Goal: Task Accomplishment & Management: Complete application form

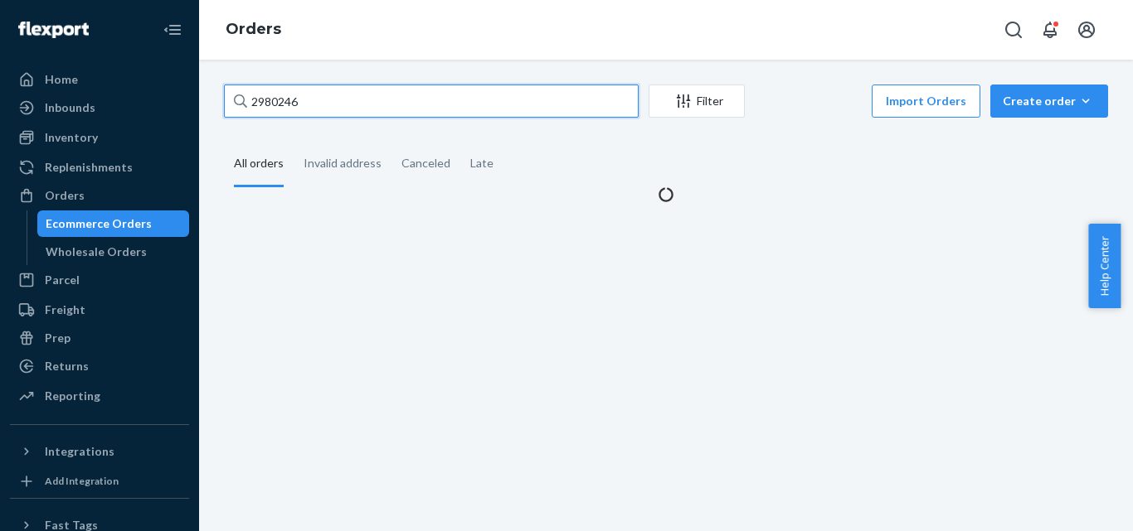
click at [337, 99] on input "2980246" at bounding box center [431, 101] width 415 height 33
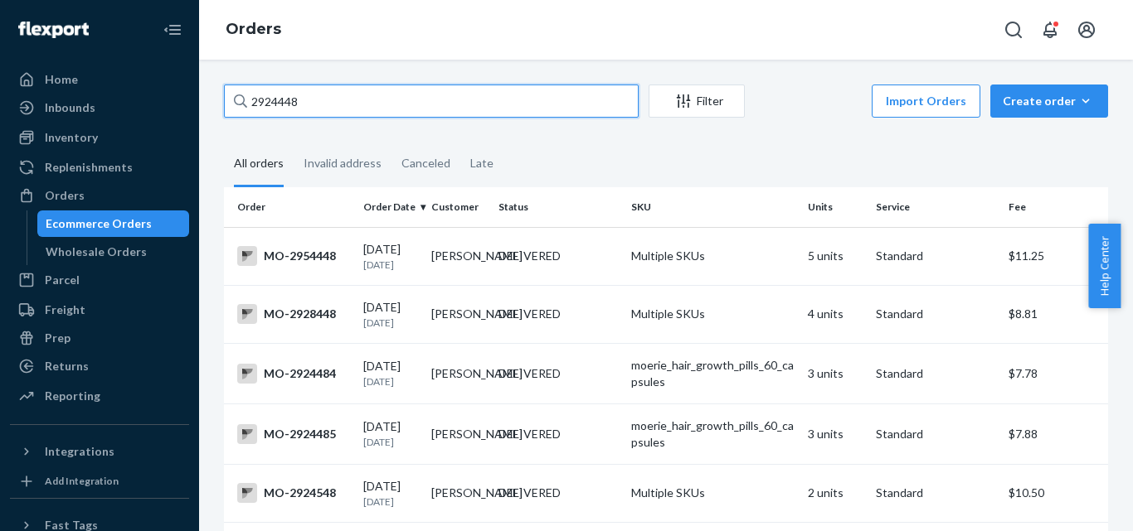
click at [325, 99] on input "2924448" at bounding box center [431, 101] width 415 height 33
click at [341, 87] on input "2924448" at bounding box center [431, 101] width 415 height 33
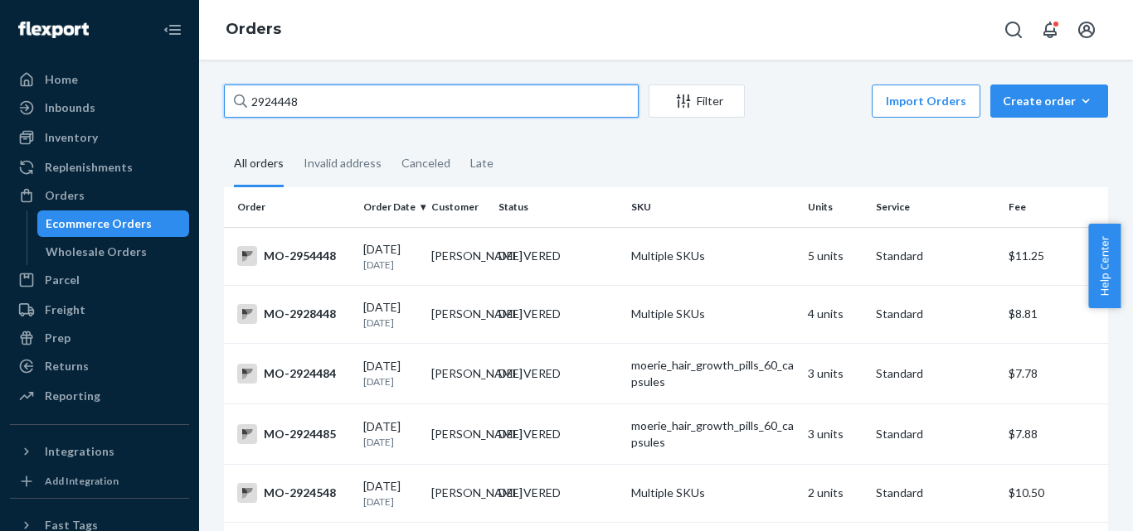
click at [341, 87] on input "2924448" at bounding box center [431, 101] width 415 height 33
paste input "72"
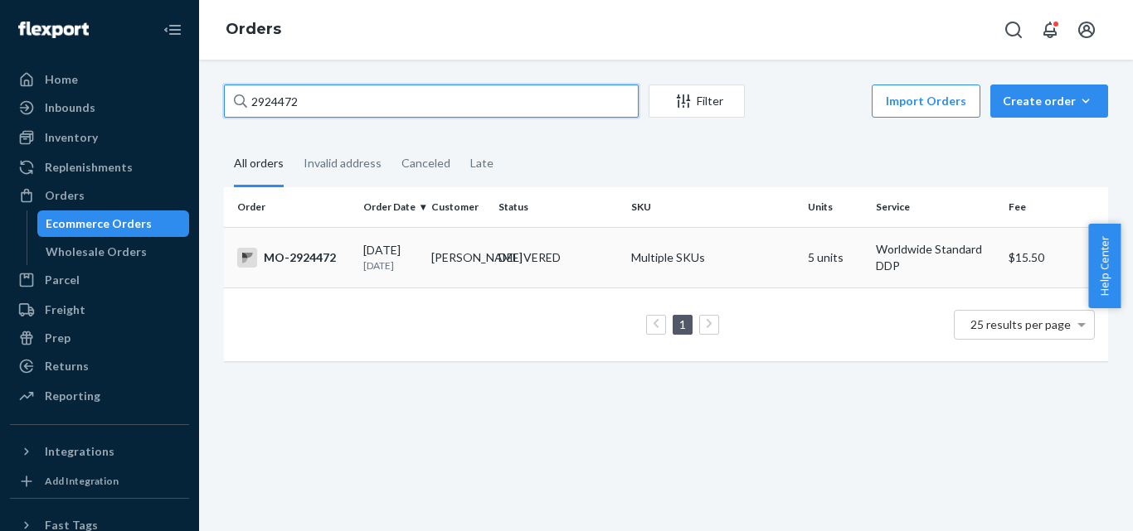
type input "2924472"
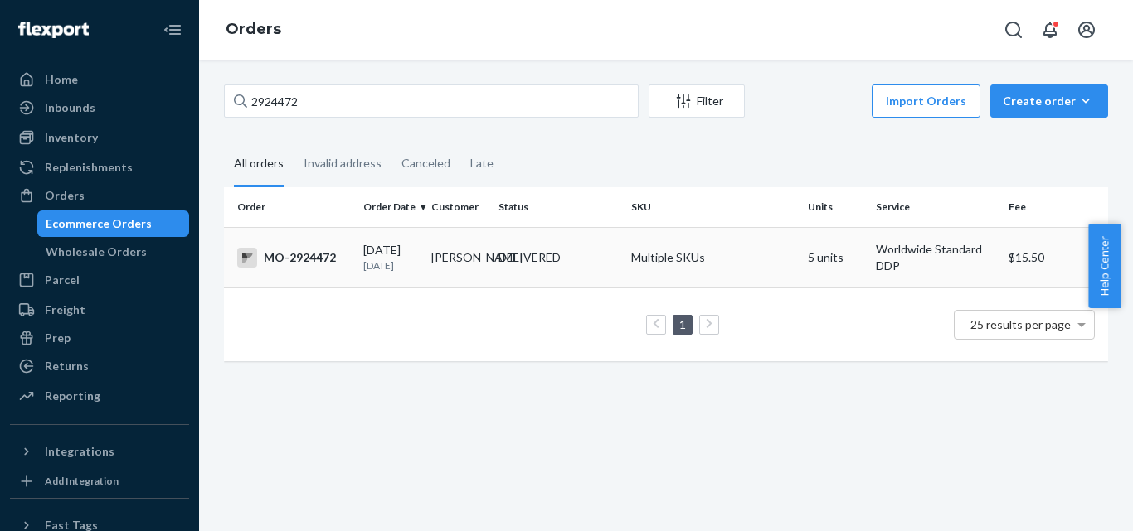
click at [293, 255] on div "MO-2924472" at bounding box center [293, 258] width 113 height 20
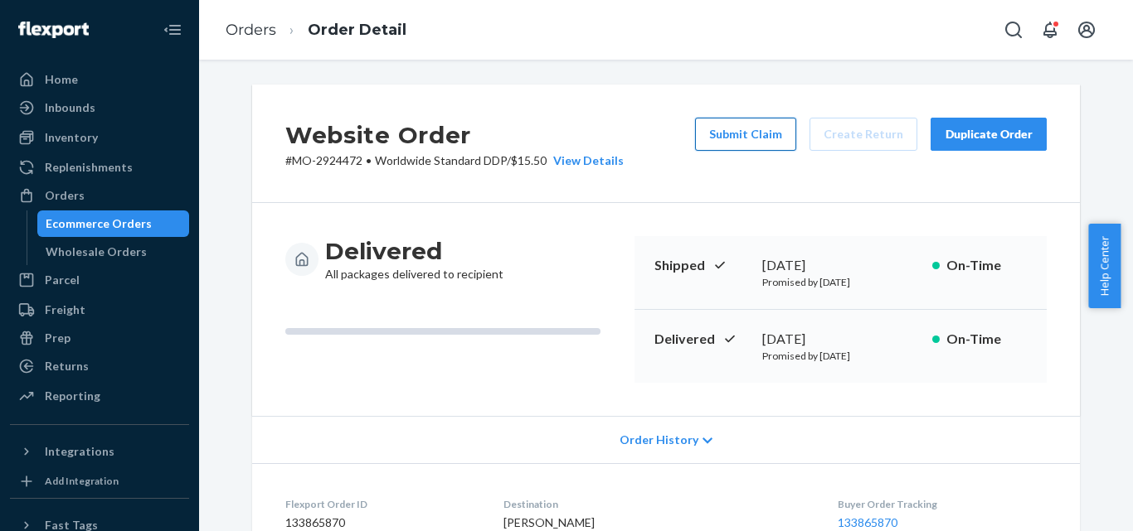
click at [745, 132] on button "Submit Claim" at bounding box center [745, 134] width 101 height 33
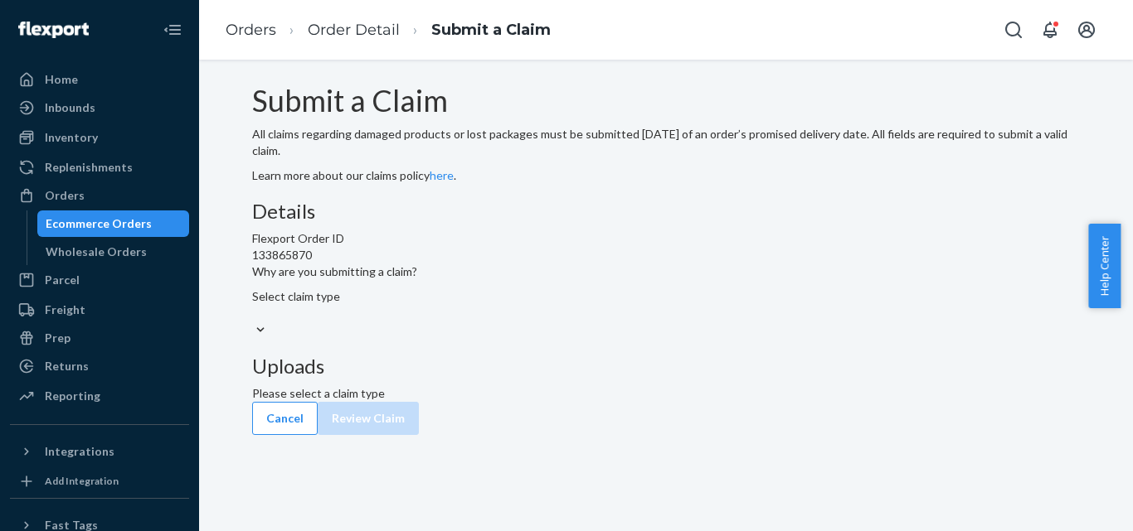
click at [566, 339] on div at bounding box center [665, 330] width 827 height 17
click at [254, 322] on input "Why are you submitting a claim? Select claim type" at bounding box center [253, 313] width 2 height 17
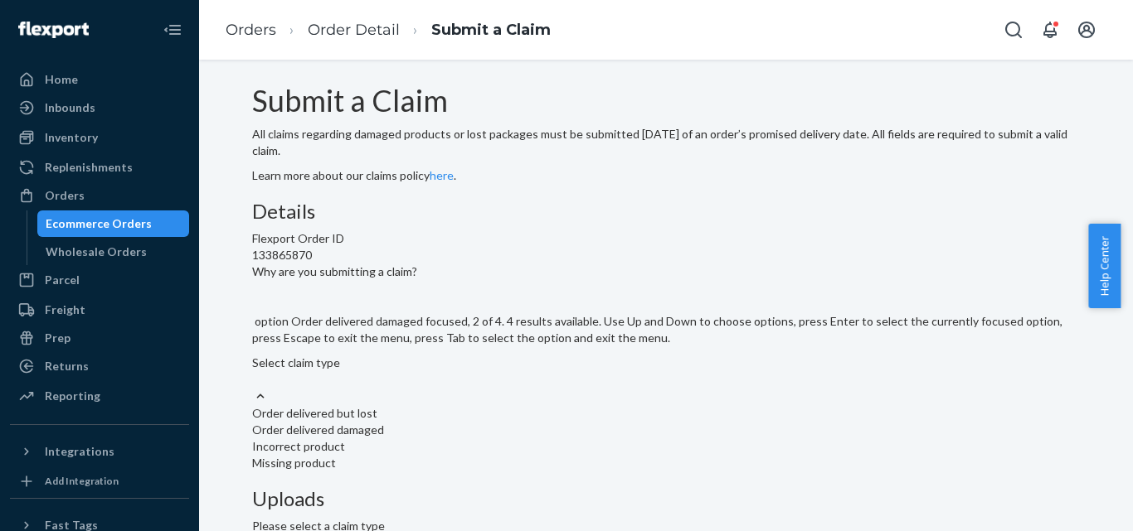
click at [502, 422] on div "Order delivered damaged" at bounding box center [665, 430] width 827 height 17
click at [254, 371] on input "Why are you submitting a claim? option Order delivered damaged focused, 2 of 4.…" at bounding box center [253, 379] width 2 height 17
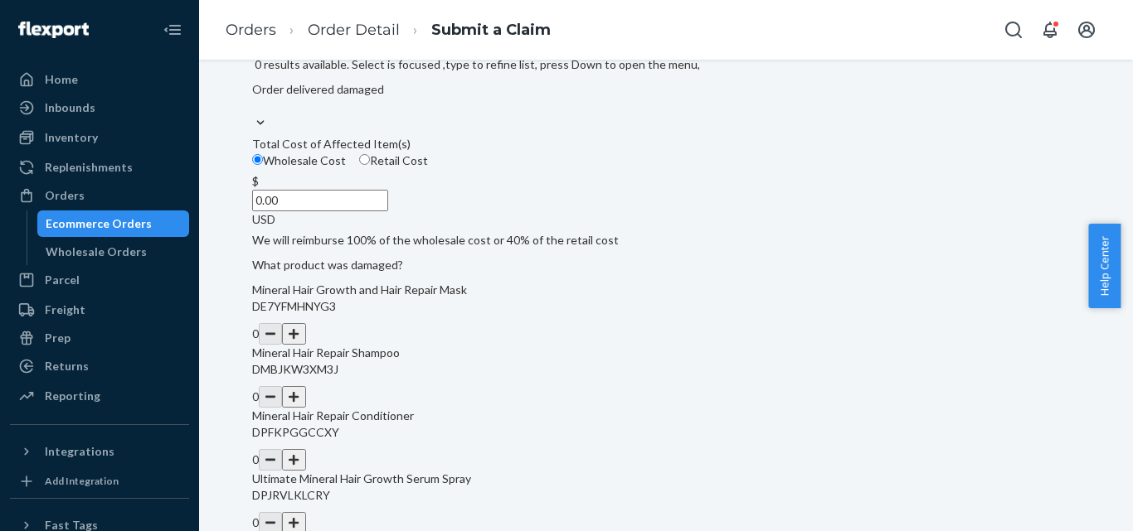
scroll to position [332, 0]
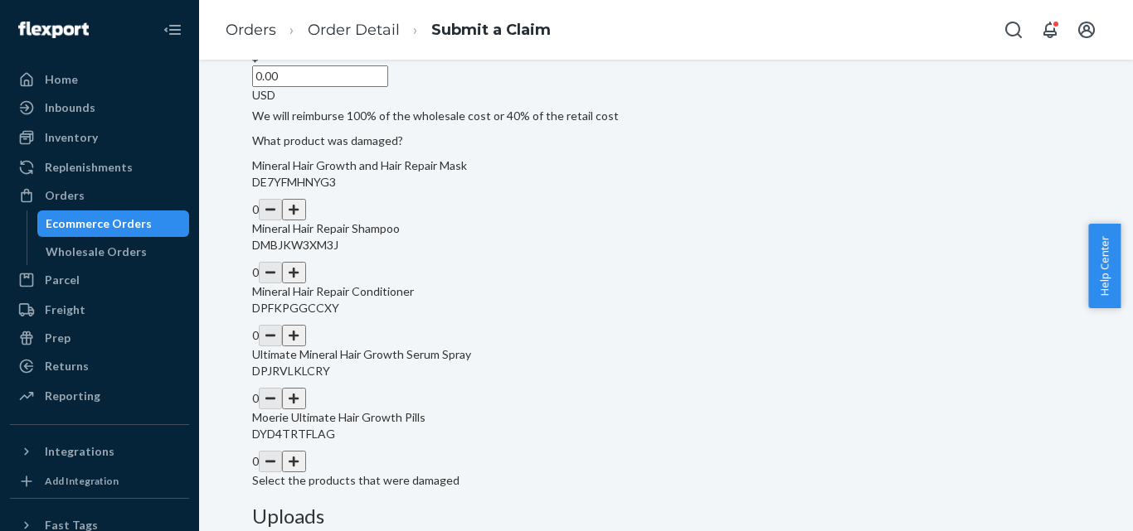
drag, startPoint x: 512, startPoint y: 182, endPoint x: 579, endPoint y: 182, distance: 67.2
click at [579, 104] on div "$ 0.00 USD" at bounding box center [665, 76] width 827 height 55
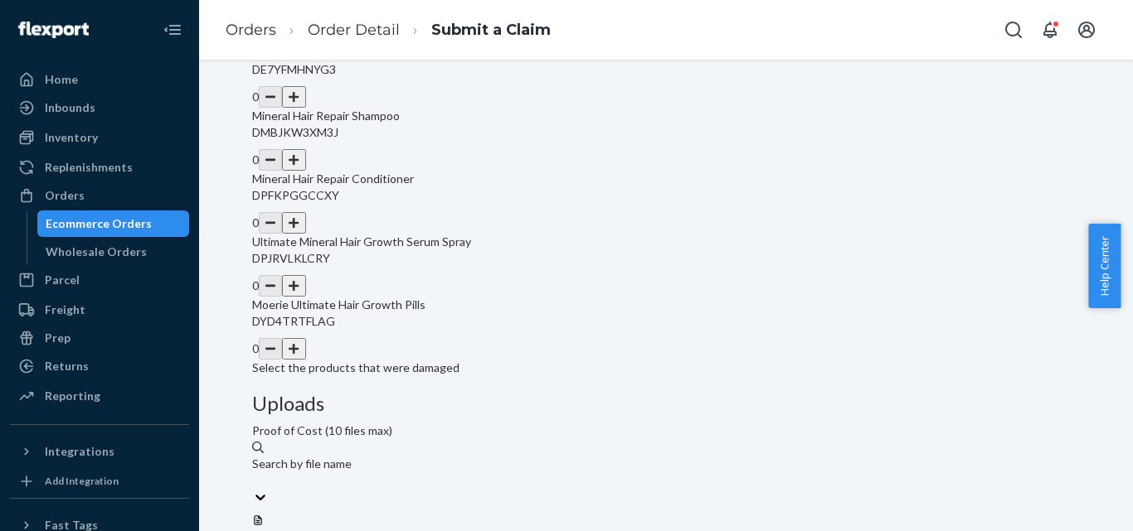
scroll to position [463, 0]
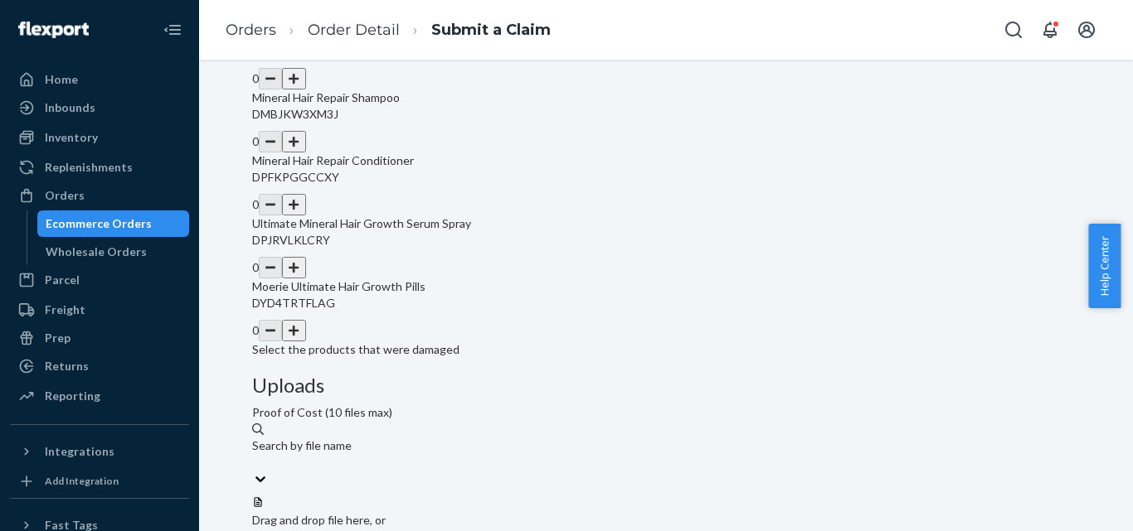
type input "14.00"
click at [305, 279] on button "button" at bounding box center [293, 268] width 23 height 22
click at [630, 347] on div "Details Flexport Order ID 133865870 Why are you submitting a claim? Order deliv…" at bounding box center [665, 48] width 827 height 620
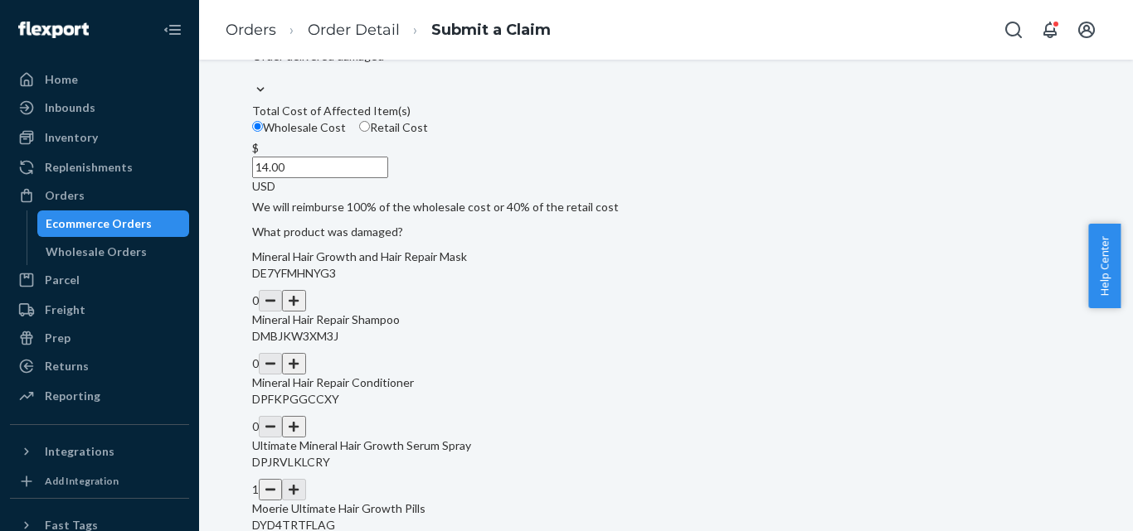
scroll to position [214, 0]
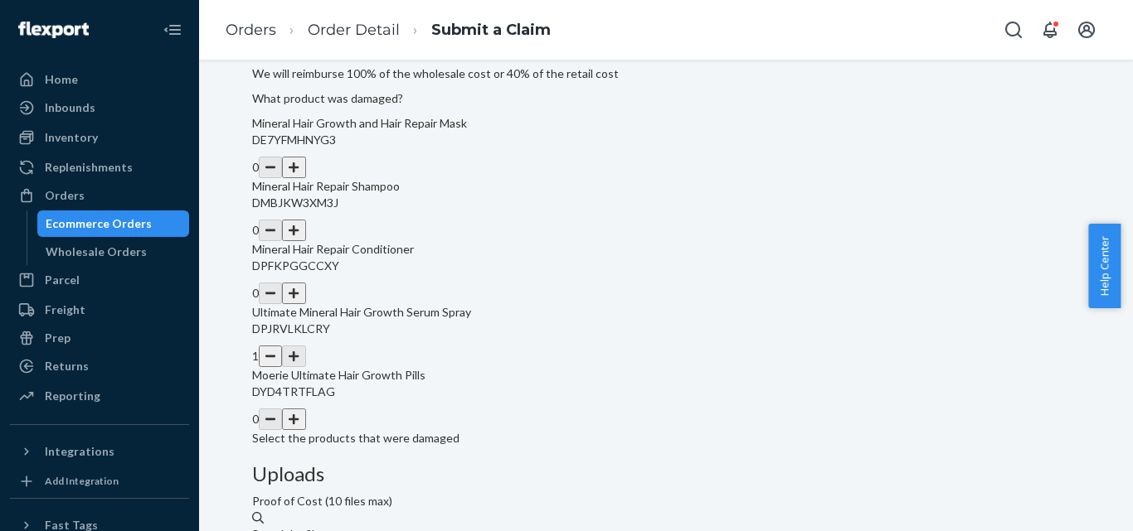
scroll to position [380, 0]
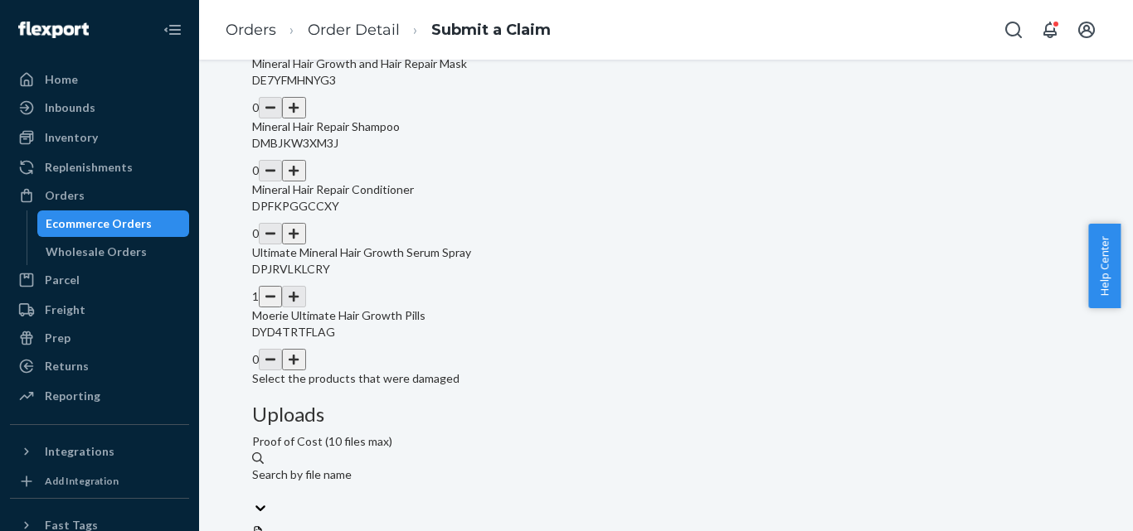
scroll to position [463, 0]
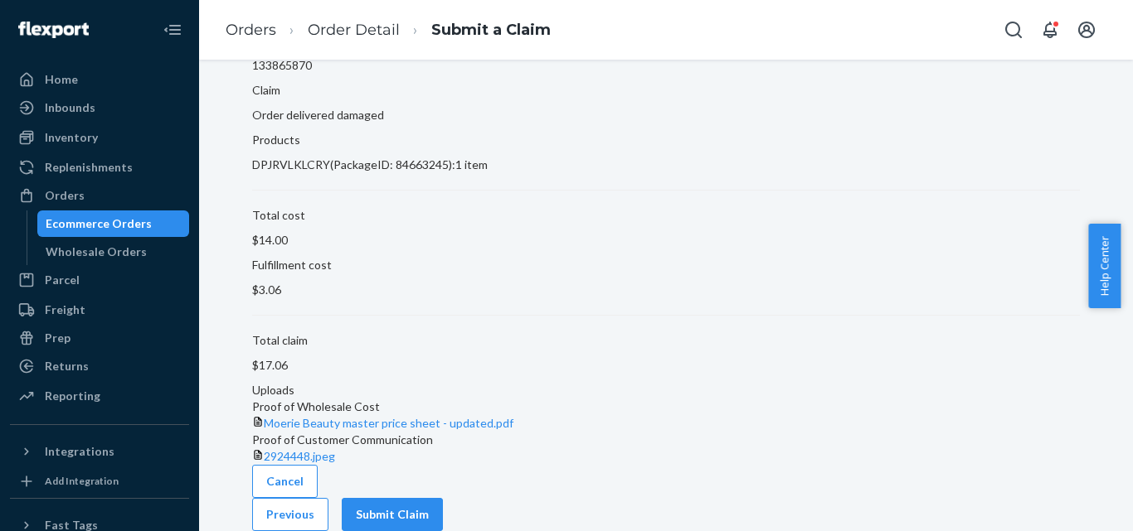
scroll to position [179, 0]
click at [443, 502] on button "Submit Claim" at bounding box center [392, 514] width 101 height 33
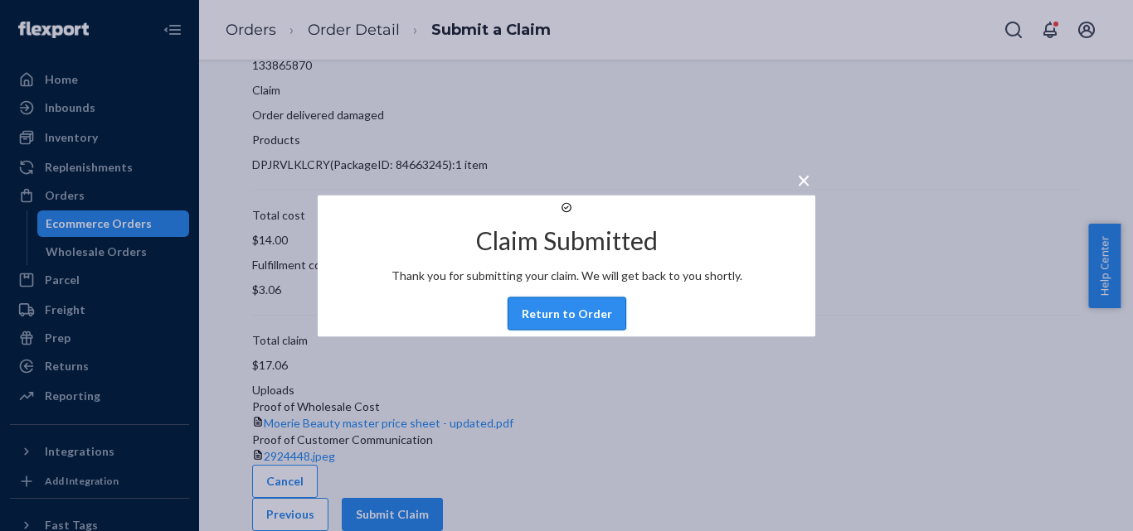
click at [558, 330] on button "Return to Order" at bounding box center [566, 313] width 119 height 33
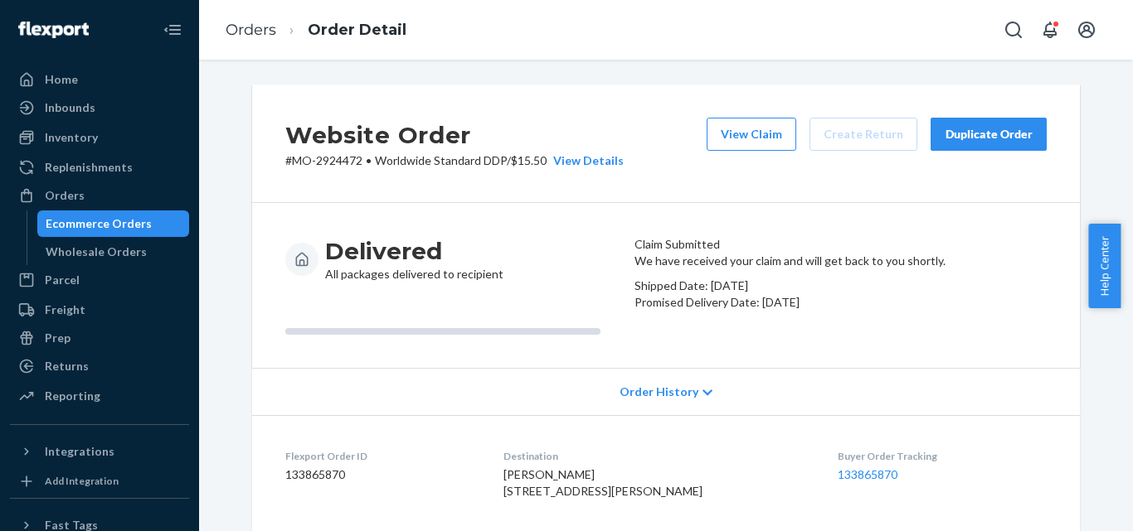
click at [976, 129] on div "Duplicate Order" at bounding box center [988, 134] width 88 height 17
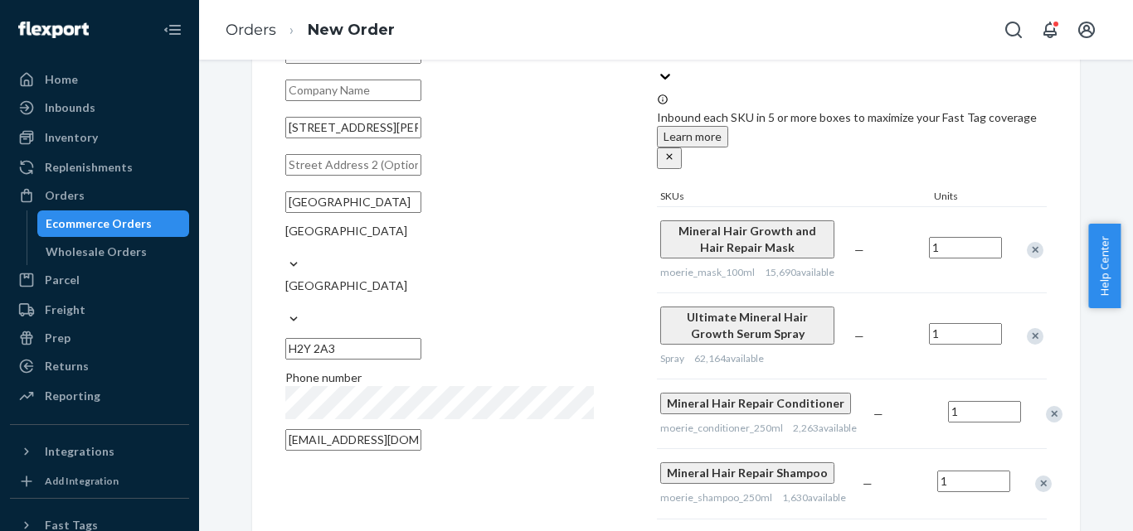
scroll to position [166, 0]
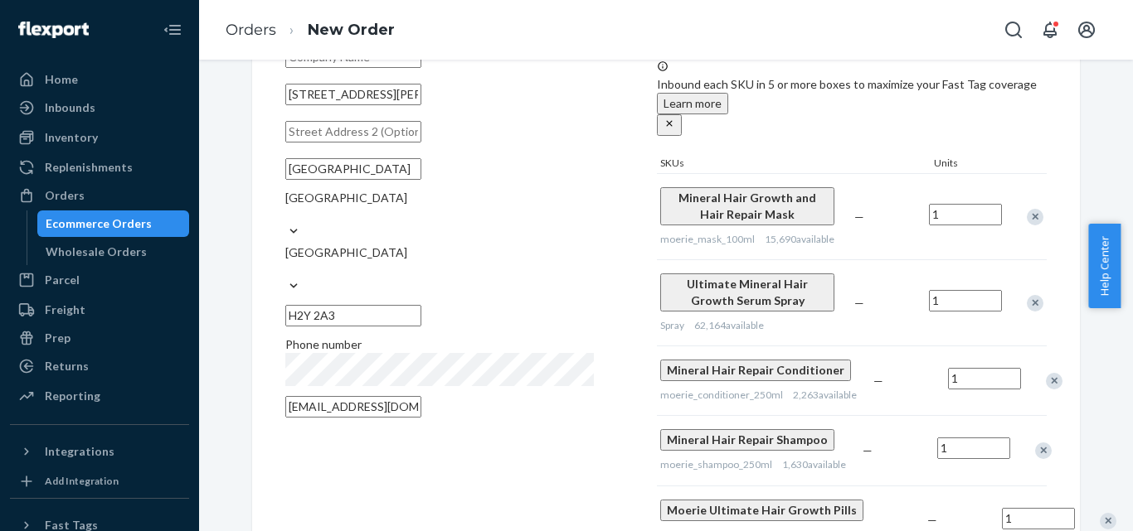
click at [1033, 209] on div "Remove Item" at bounding box center [1034, 217] width 17 height 17
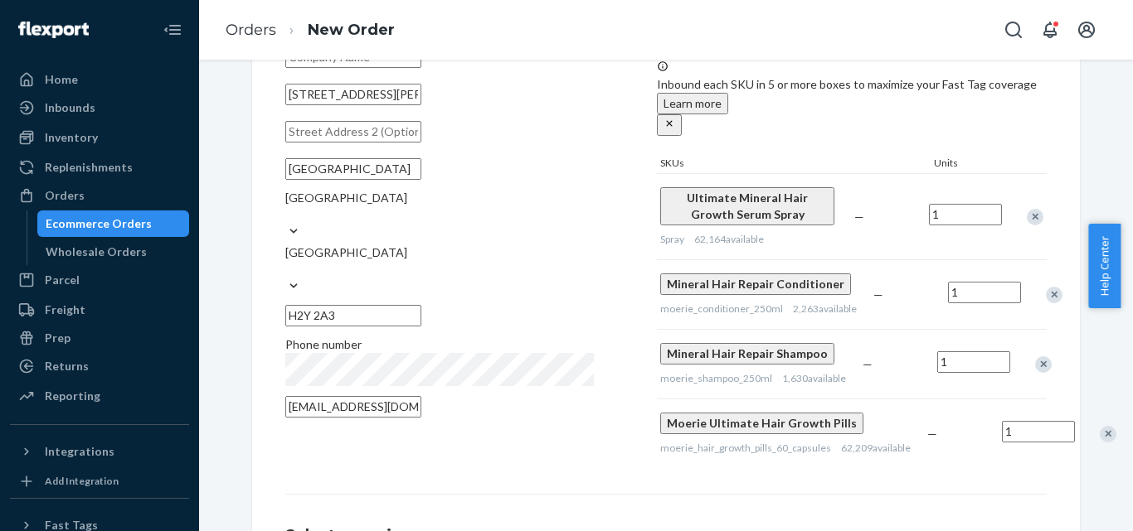
click at [1045, 287] on div "Remove Item" at bounding box center [1053, 295] width 17 height 17
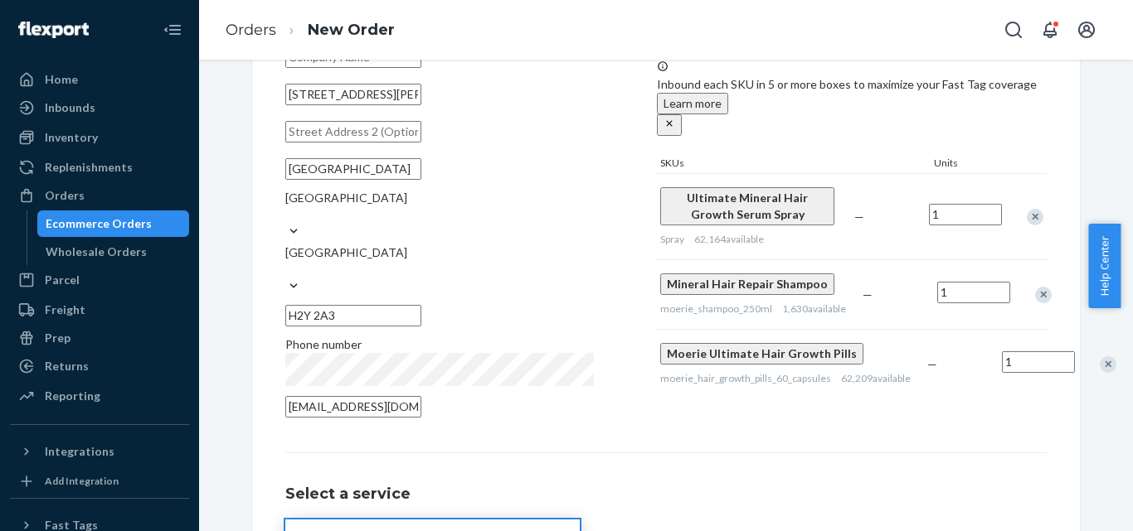
click at [1035, 287] on div "Remove Item" at bounding box center [1043, 295] width 17 height 17
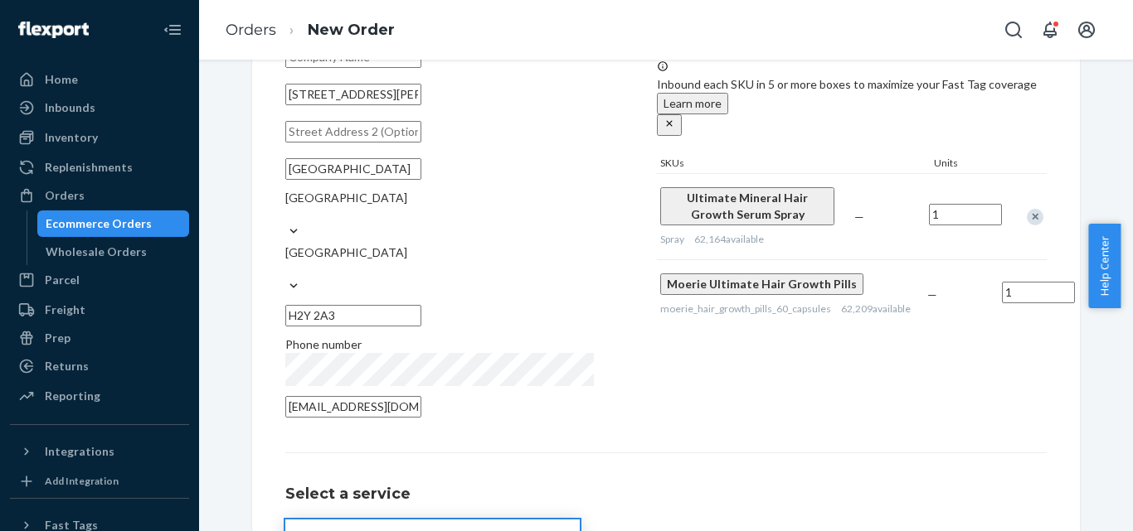
click at [1078, 273] on div at bounding box center [1098, 295] width 41 height 44
click at [1099, 287] on div "Remove Item" at bounding box center [1107, 295] width 17 height 17
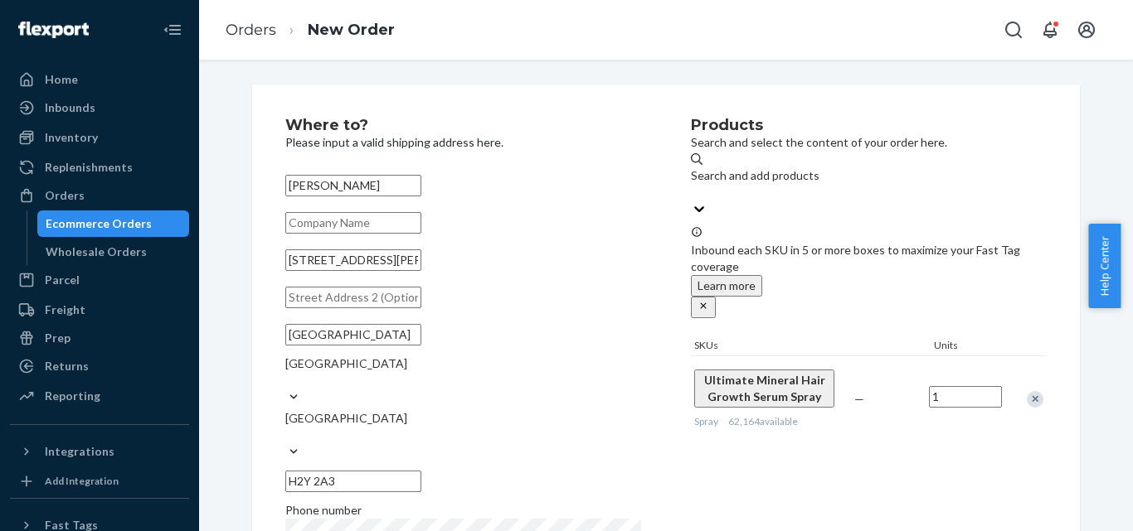
scroll to position [290, 0]
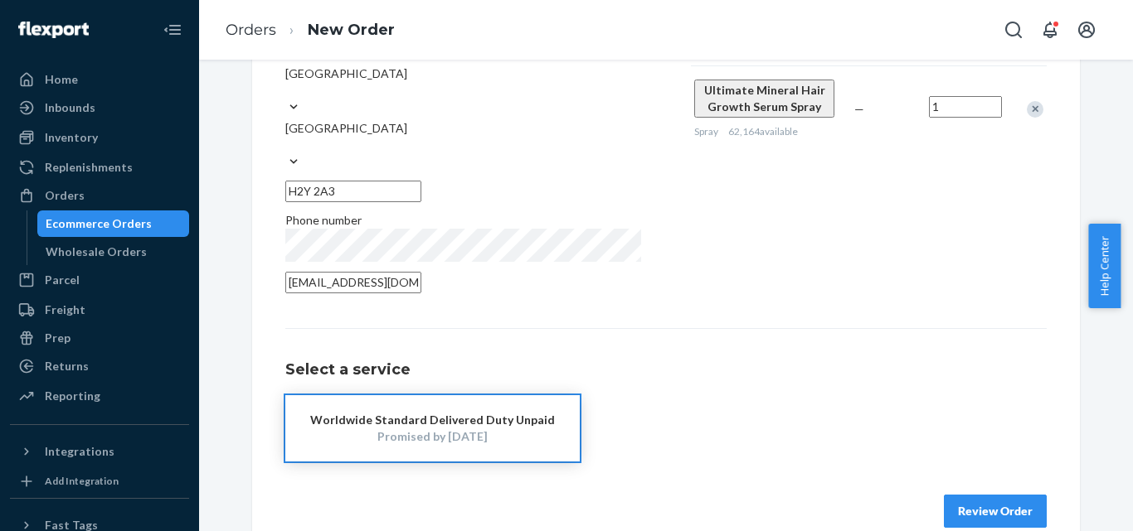
click at [1002, 495] on button "Review Order" at bounding box center [995, 511] width 103 height 33
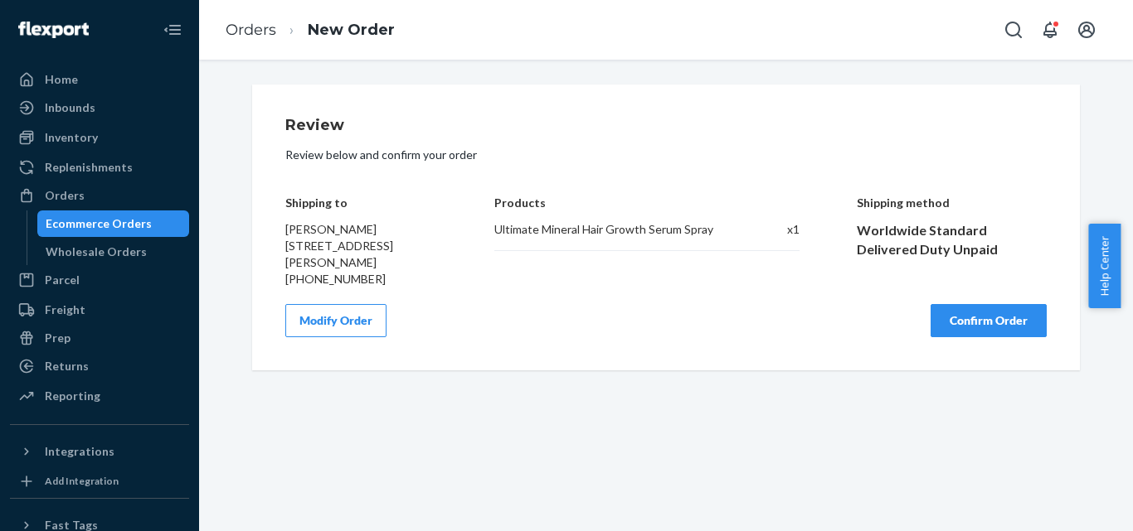
scroll to position [0, 0]
click at [965, 337] on button "Confirm Order" at bounding box center [988, 320] width 116 height 33
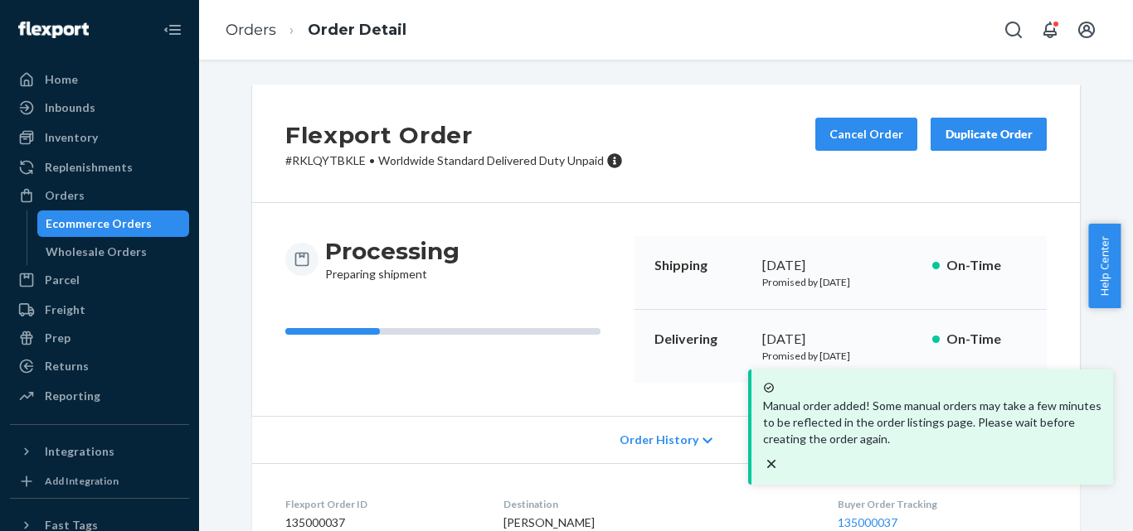
click at [324, 157] on p "# RKLQYTBKLE • Worldwide Standard Delivered Duty Unpaid" at bounding box center [453, 161] width 337 height 17
copy p "RKLQYTBKLE"
